Goal: Obtain resource: Download file/media

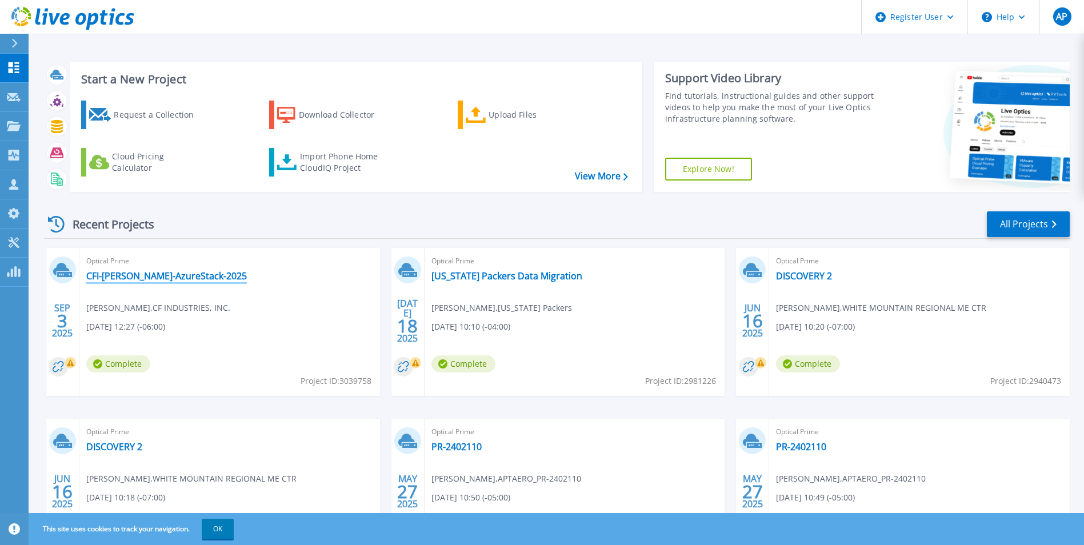
click at [146, 275] on link "CFI-[PERSON_NAME]-AzureStack-2025" at bounding box center [166, 275] width 161 height 11
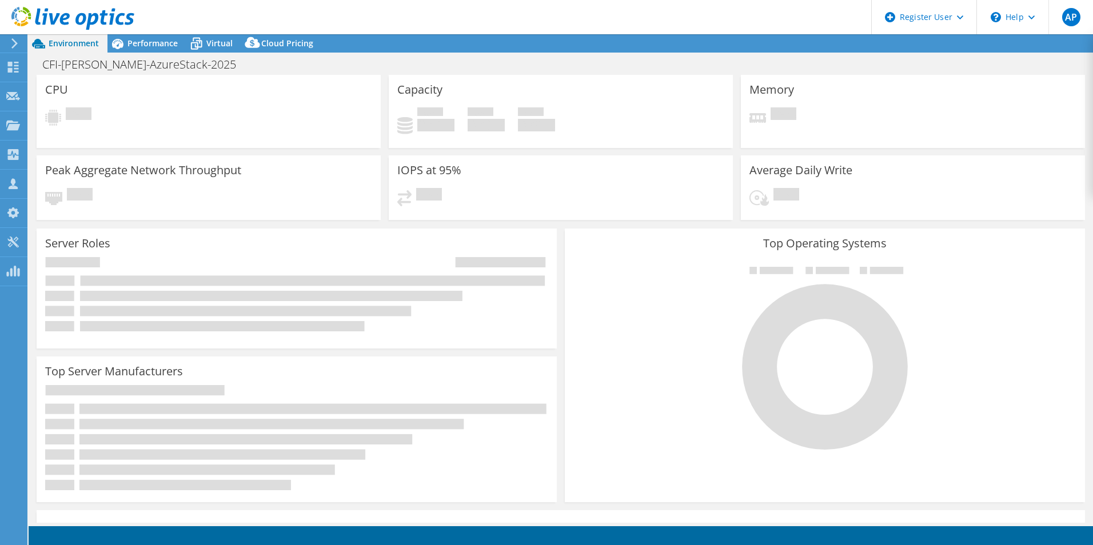
select select "USD"
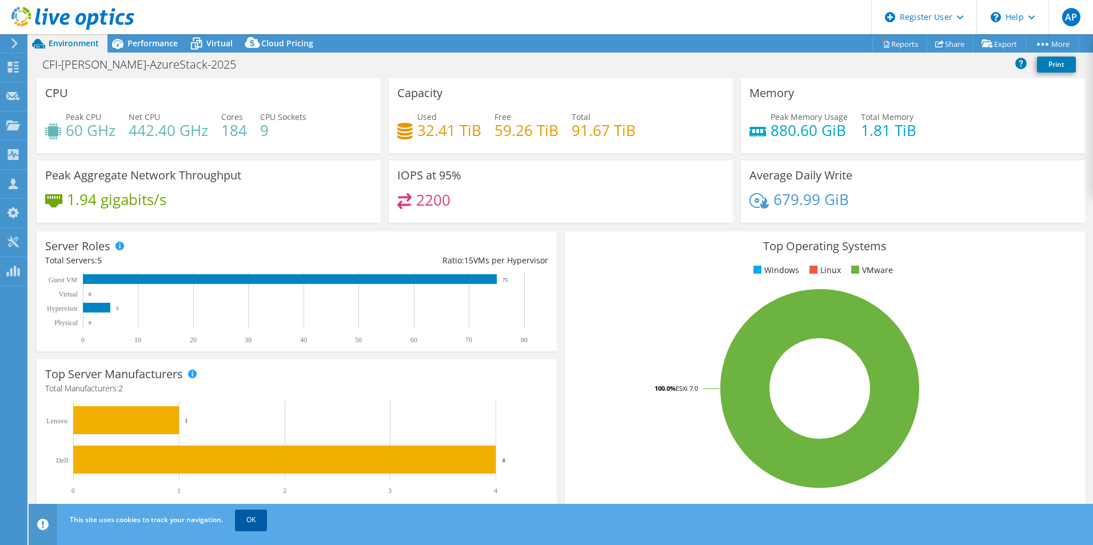
click at [259, 519] on link "OK" at bounding box center [251, 520] width 32 height 21
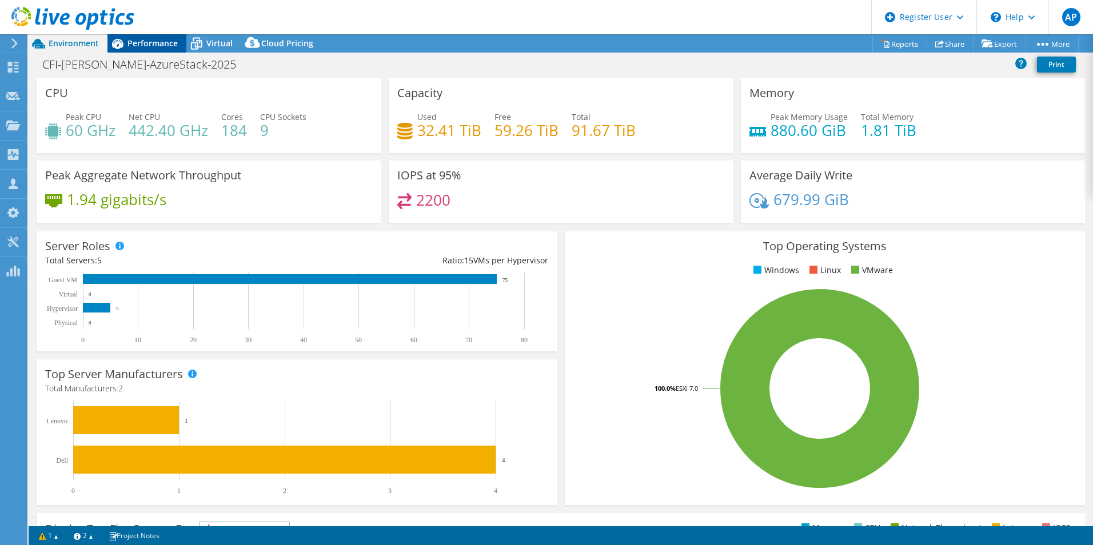
click at [146, 44] on span "Performance" at bounding box center [152, 43] width 50 height 11
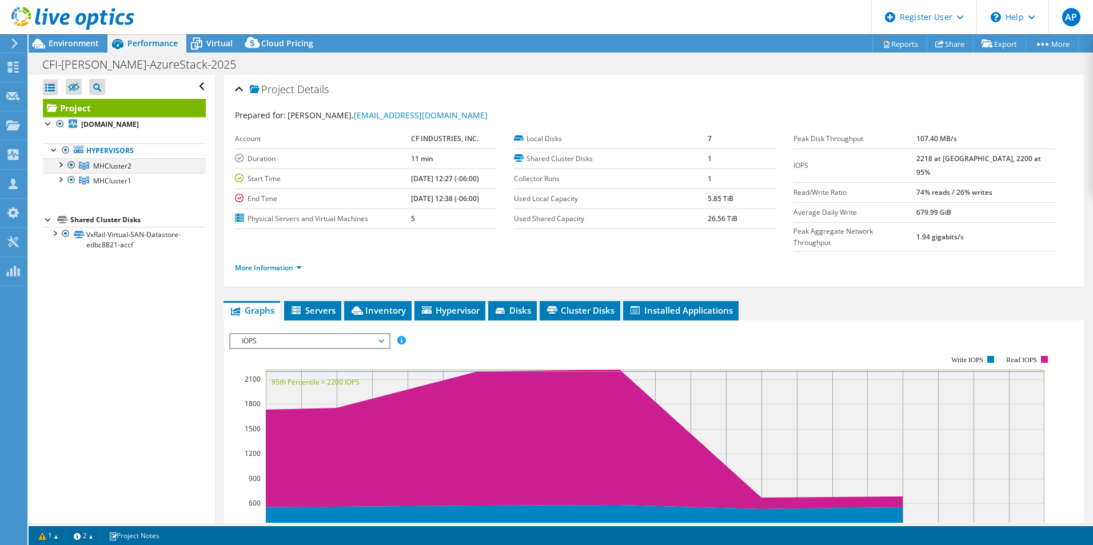
click at [61, 165] on div at bounding box center [59, 163] width 11 height 11
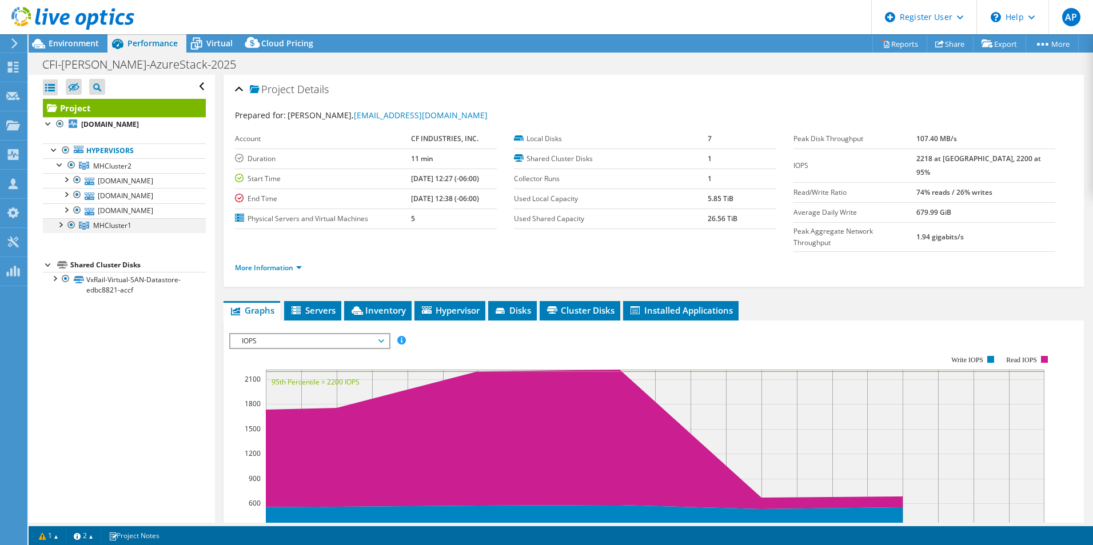
click at [59, 225] on div at bounding box center [59, 223] width 11 height 11
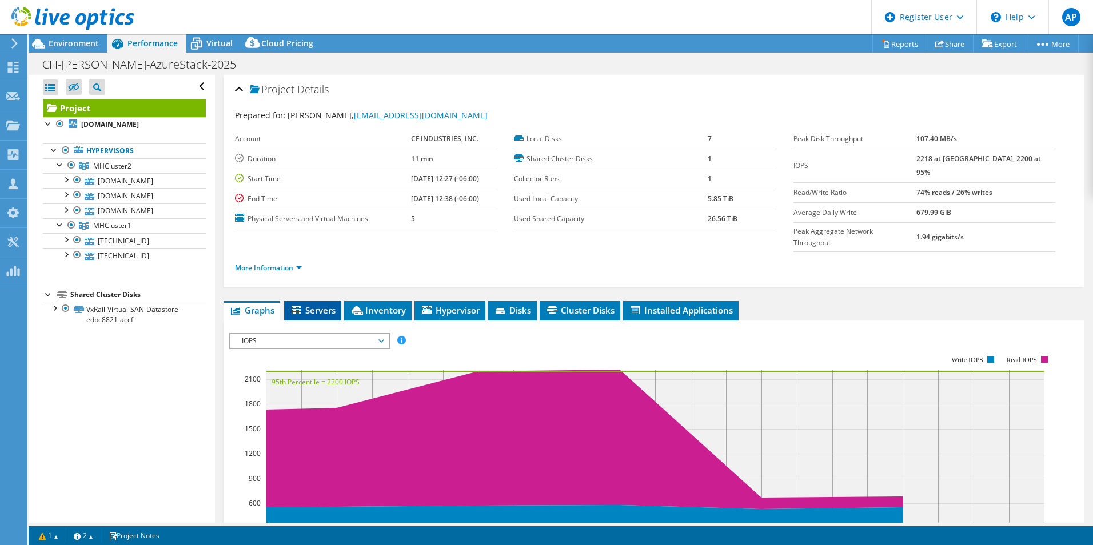
click at [314, 305] on span "Servers" at bounding box center [313, 310] width 46 height 11
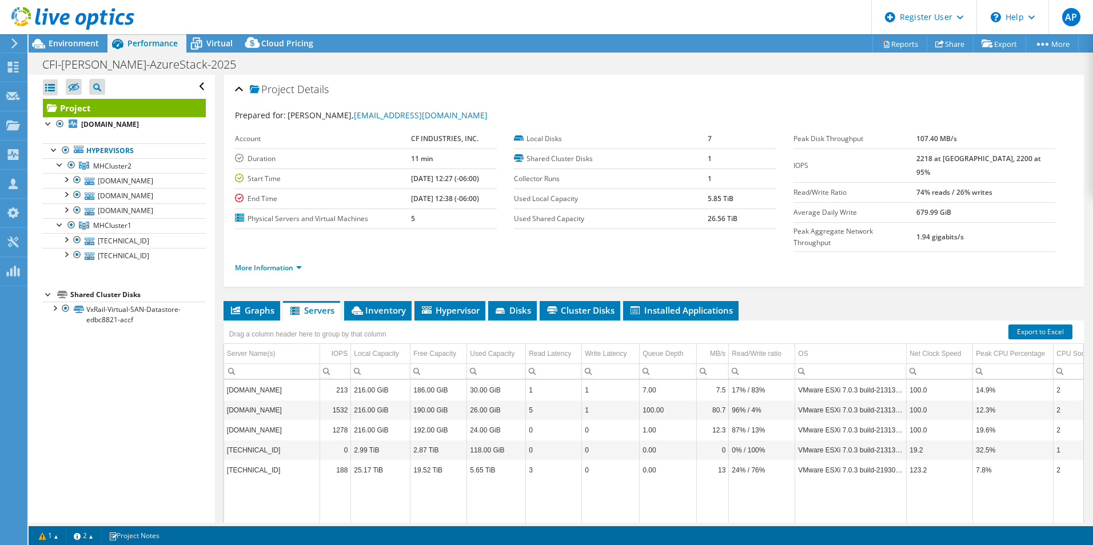
scroll to position [61, 0]
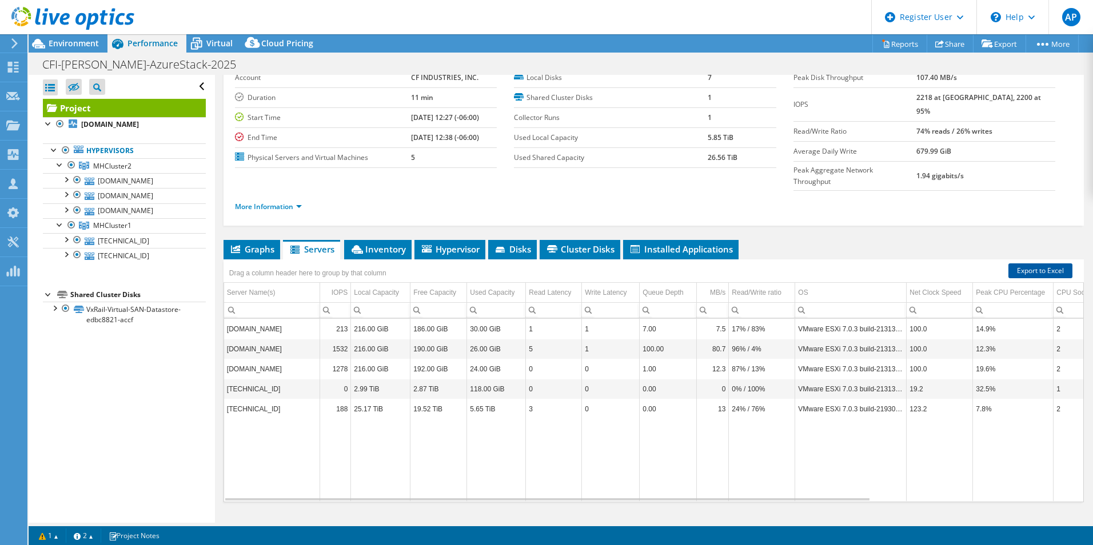
click at [1048, 263] on link "Export to Excel" at bounding box center [1040, 270] width 64 height 15
